Goal: Information Seeking & Learning: Learn about a topic

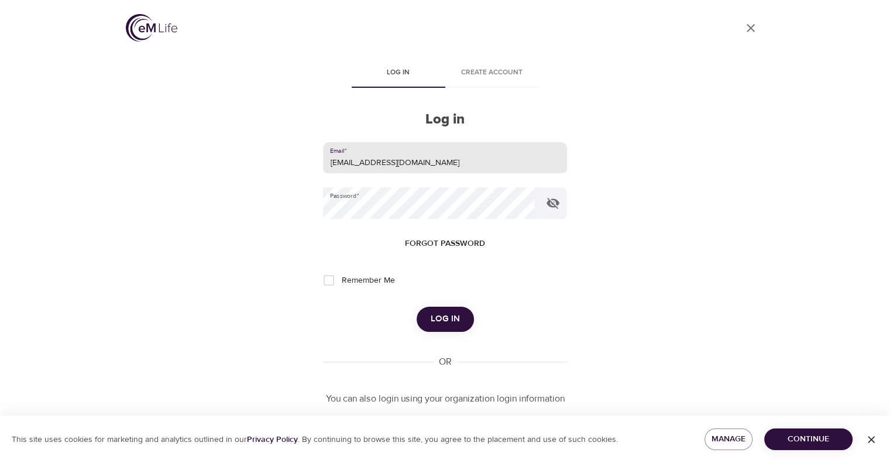
drag, startPoint x: 424, startPoint y: 154, endPoint x: 239, endPoint y: 189, distance: 188.9
click at [241, 187] on div "User Profile Log in Create account Log in Email   * leclercs@aetna.com Password…" at bounding box center [445, 231] width 667 height 463
type input "whispersll@cox.net"
click at [304, 200] on div "User Profile Log in Create account Log in Email   * whispersll@cox.net Password…" at bounding box center [445, 231] width 667 height 463
click at [417, 307] on button "Log in" at bounding box center [445, 319] width 57 height 25
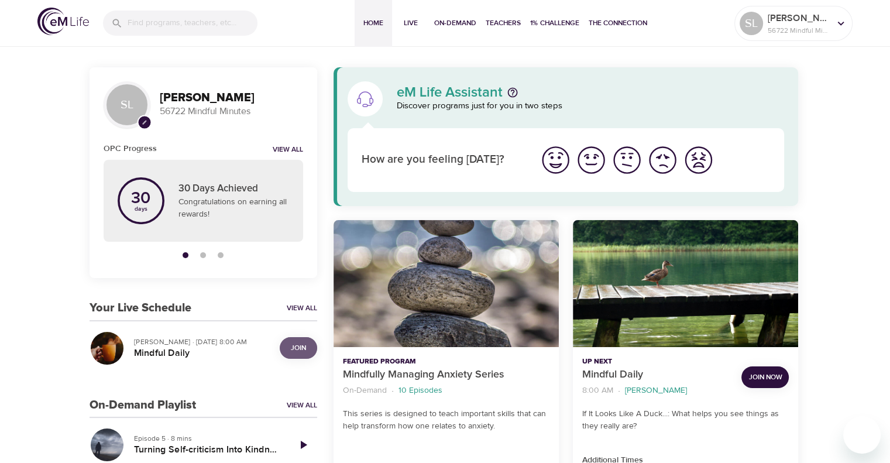
click at [299, 348] on span "Join" at bounding box center [298, 348] width 15 height 12
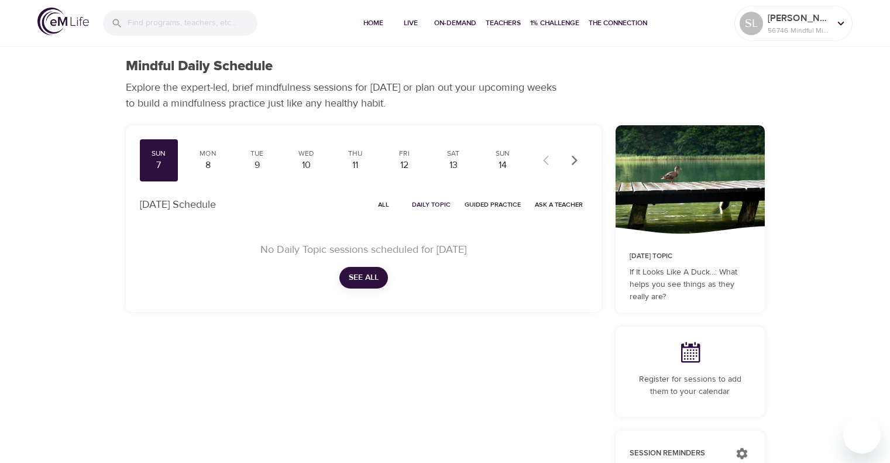
checkbox input "true"
click at [208, 159] on div "8" at bounding box center [207, 165] width 29 height 13
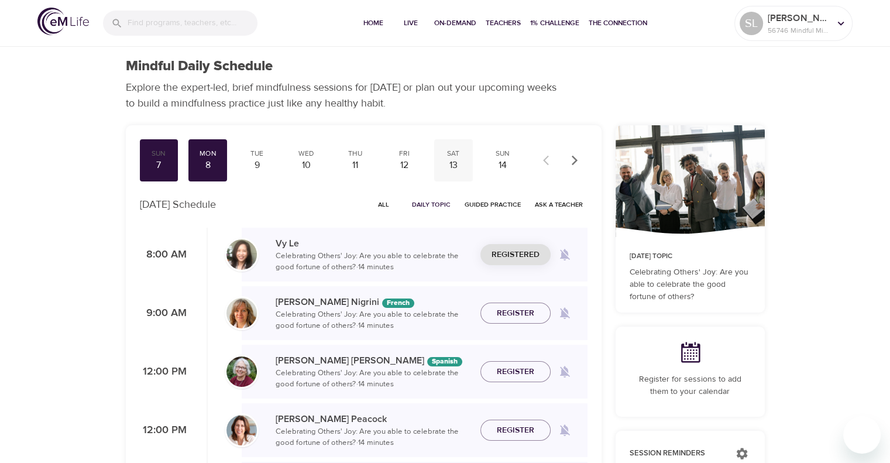
click at [450, 163] on div "13" at bounding box center [453, 165] width 29 height 13
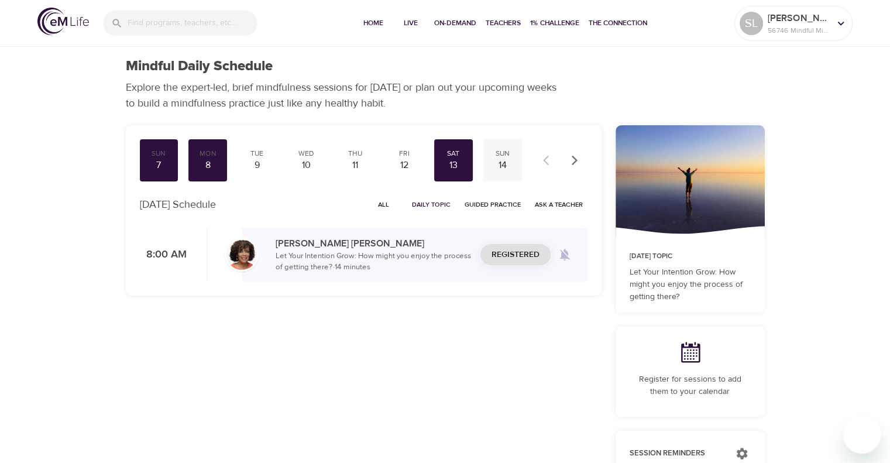
click at [498, 158] on div "Sun 14" at bounding box center [503, 160] width 39 height 42
